Goal: Navigation & Orientation: Find specific page/section

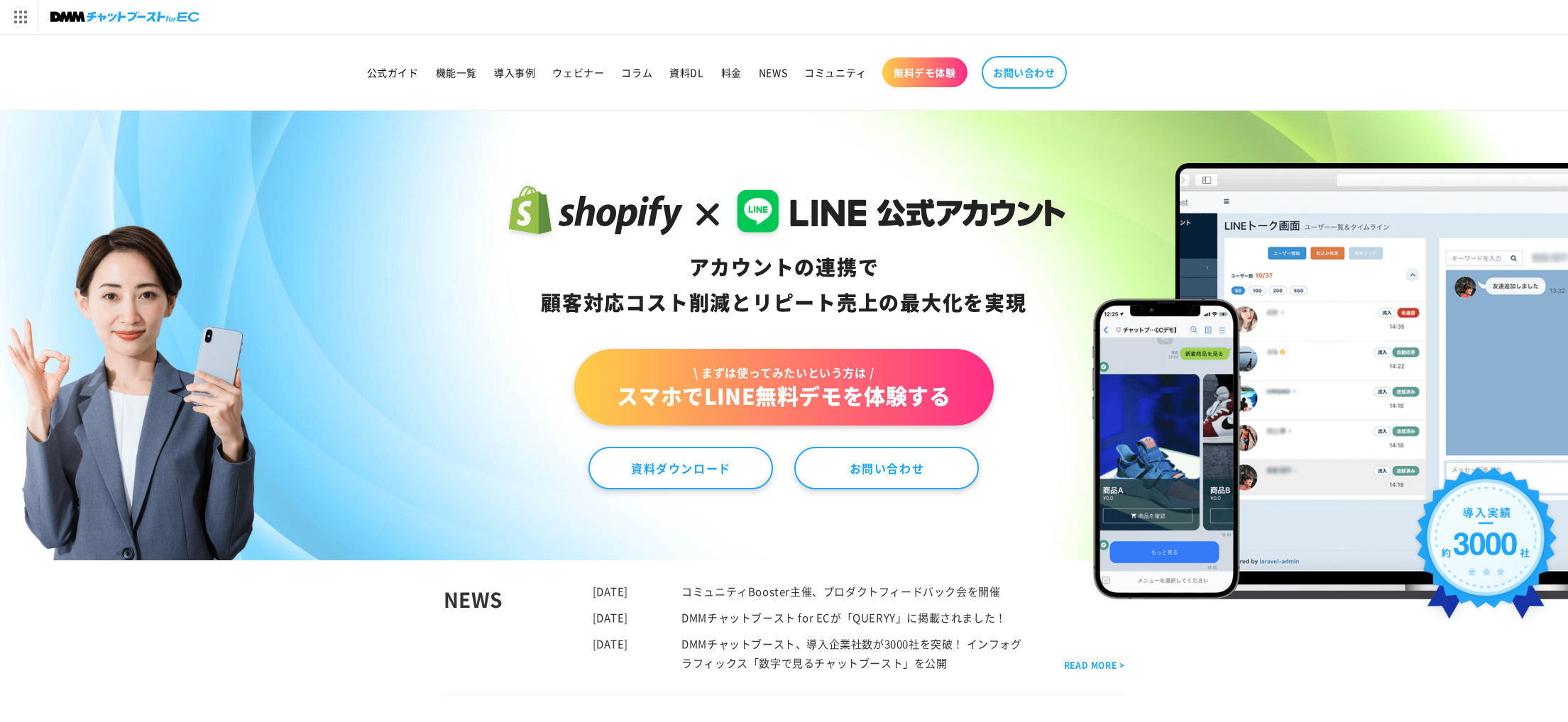
click at [125, 21] on img at bounding box center [125, 17] width 149 height 20
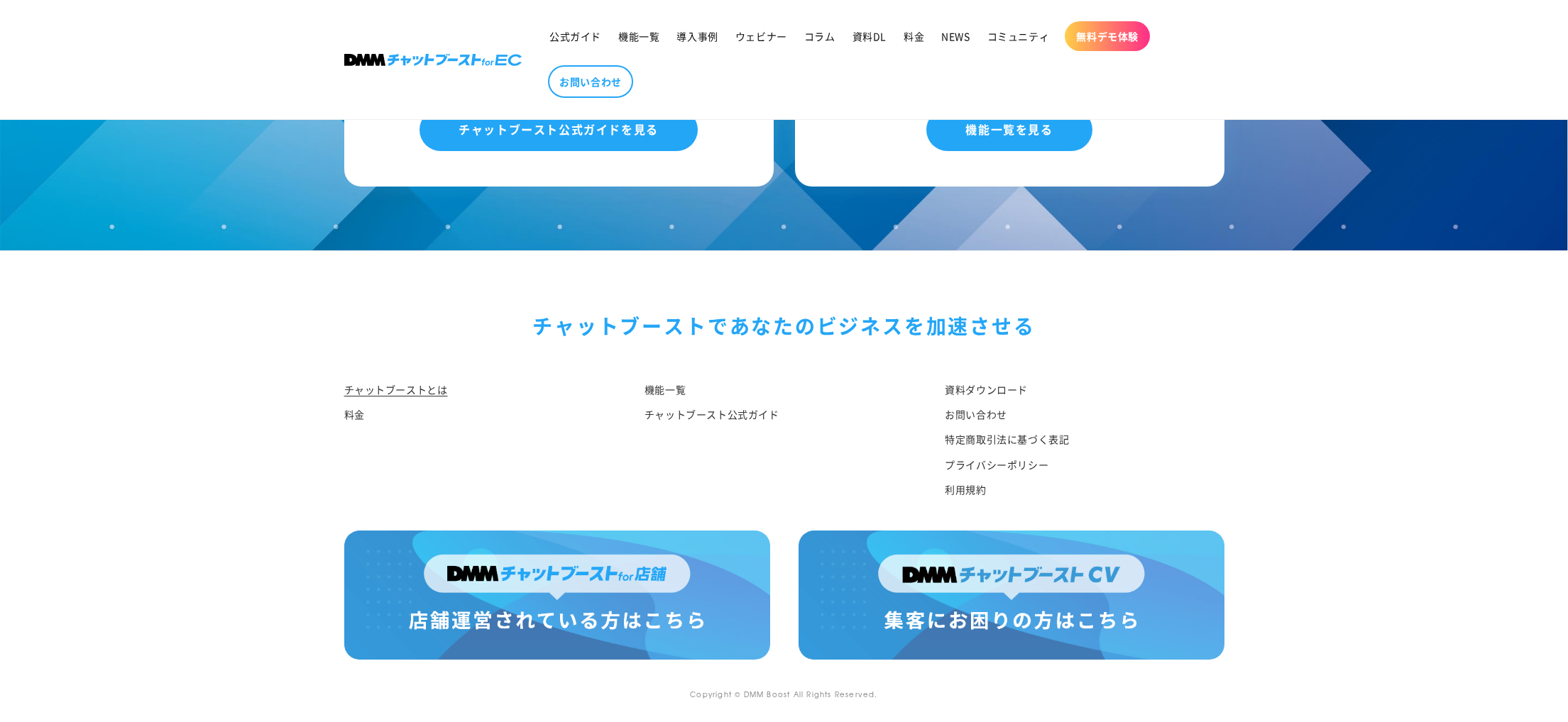
scroll to position [7298, 0]
click at [562, 578] on img at bounding box center [557, 595] width 426 height 129
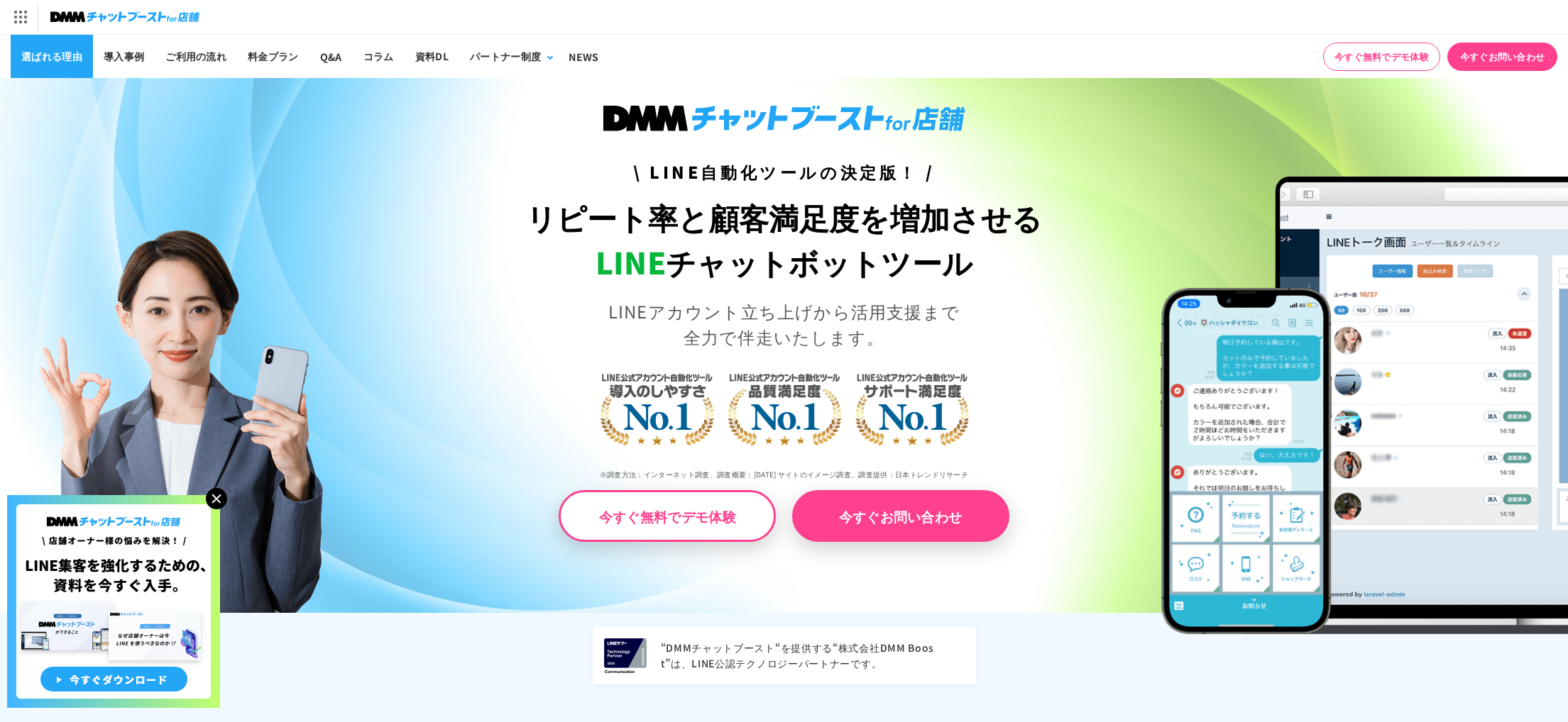
scroll to position [21, 0]
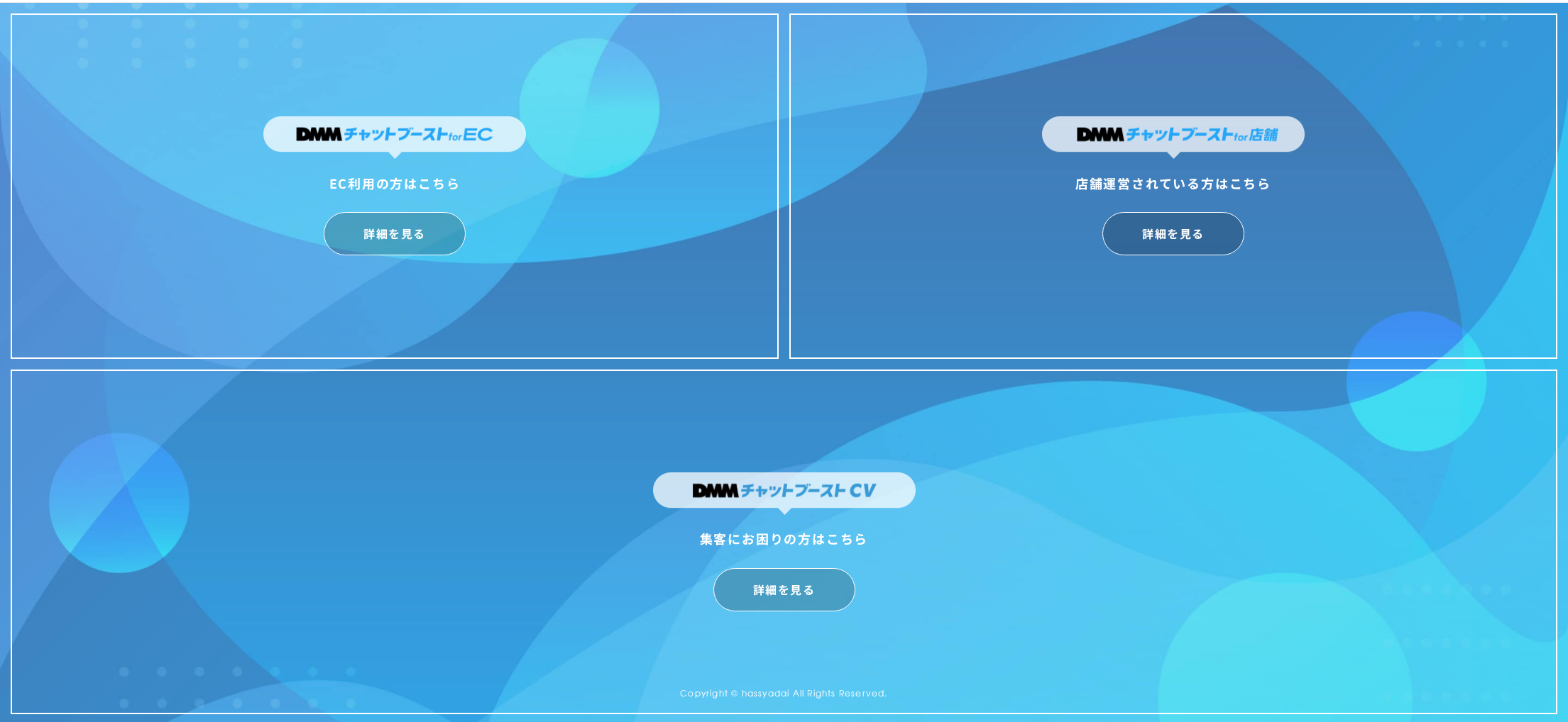
scroll to position [35, 0]
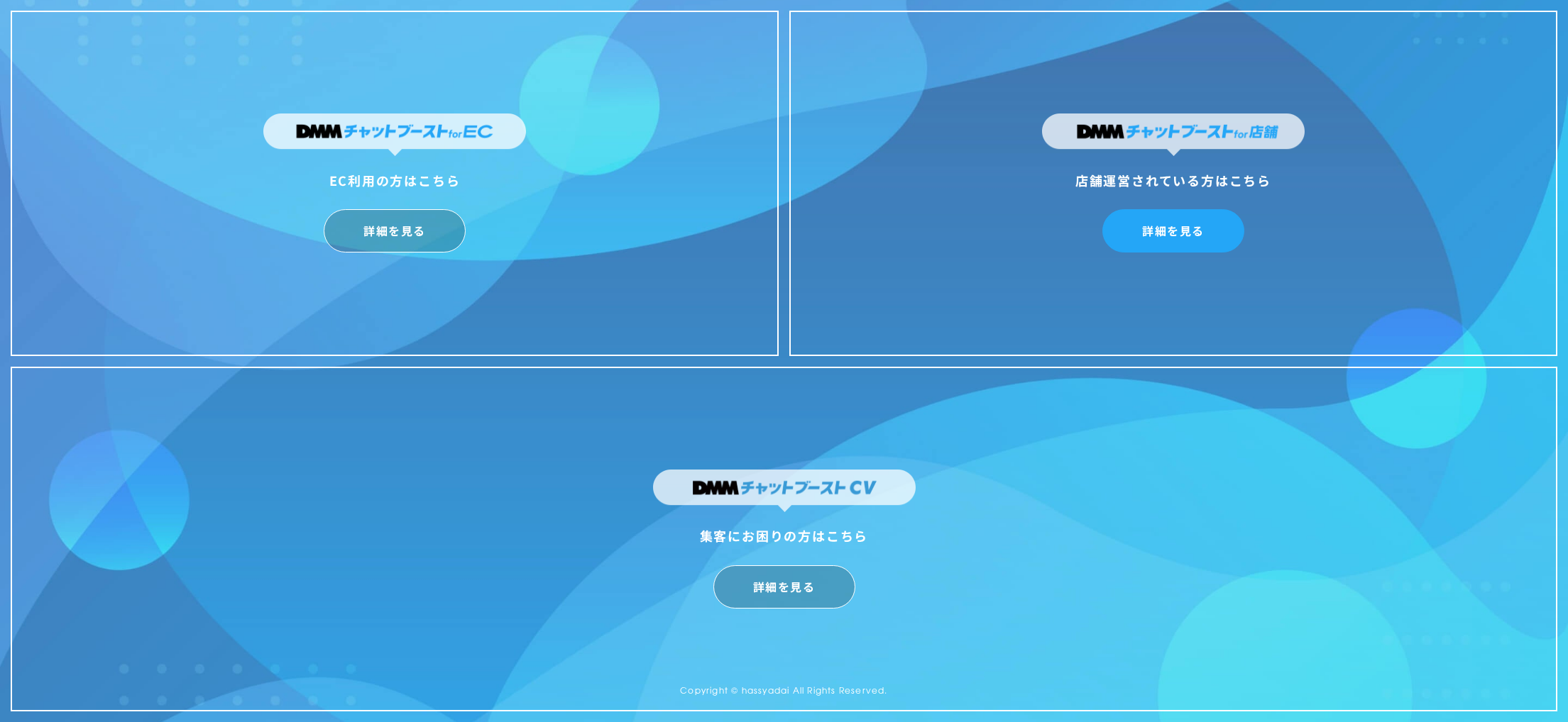
click at [1147, 235] on link "詳細を見る" at bounding box center [1173, 231] width 142 height 43
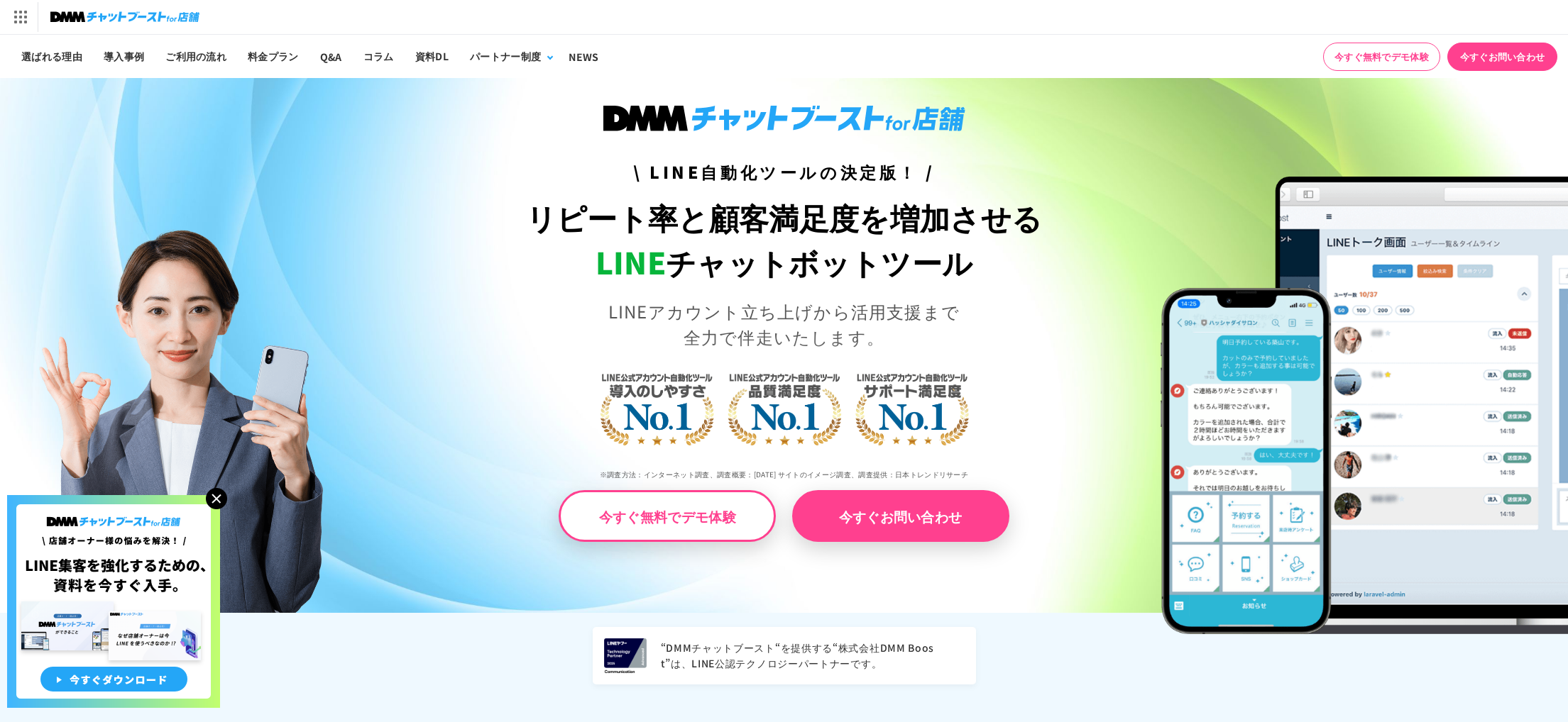
scroll to position [9, 0]
